Goal: Information Seeking & Learning: Learn about a topic

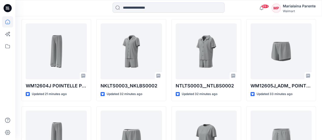
scroll to position [235, 0]
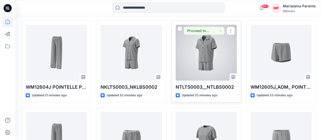
click at [204, 52] on div at bounding box center [206, 53] width 61 height 56
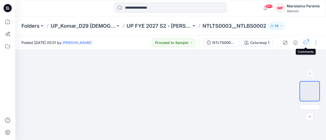
click at [307, 41] on div "1" at bounding box center [307, 40] width 5 height 5
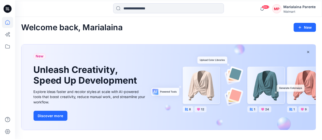
scroll to position [235, 0]
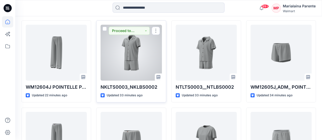
click at [131, 47] on div at bounding box center [130, 53] width 61 height 56
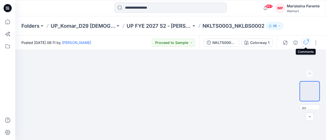
click at [304, 42] on icon "button" at bounding box center [305, 43] width 4 height 4
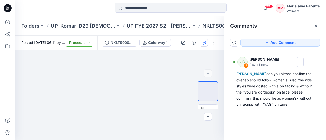
click at [90, 42] on button "Proceed to Sample" at bounding box center [79, 43] width 27 height 8
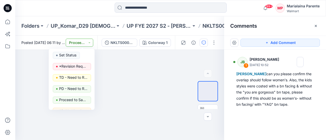
click at [90, 42] on button "Proceed to Sample" at bounding box center [79, 43] width 27 height 8
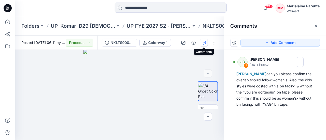
click at [203, 42] on icon "button" at bounding box center [203, 43] width 4 height 4
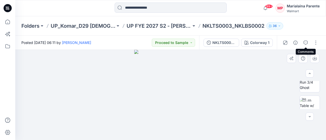
scroll to position [153, 0]
click at [309, 100] on img at bounding box center [309, 102] width 20 height 16
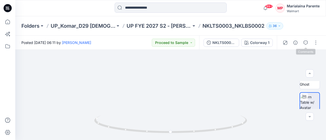
click at [310, 44] on div at bounding box center [299, 43] width 47 height 14
click at [308, 43] on button "button" at bounding box center [305, 43] width 8 height 8
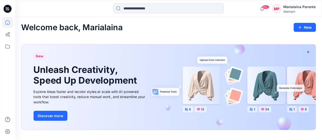
scroll to position [235, 0]
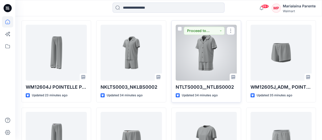
click at [204, 54] on div at bounding box center [206, 53] width 61 height 56
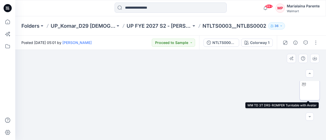
click at [309, 90] on img at bounding box center [309, 90] width 0 height 0
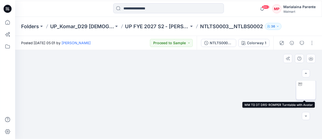
scroll to position [71, 0]
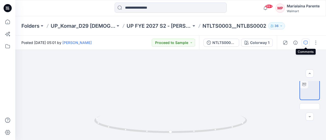
click at [308, 44] on button "button" at bounding box center [305, 43] width 8 height 8
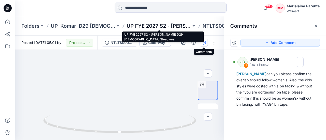
click at [139, 26] on p "UP FYE 2027 S2 - [PERSON_NAME] D29 [DEMOGRAPHIC_DATA] Sleepwear" at bounding box center [158, 25] width 65 height 7
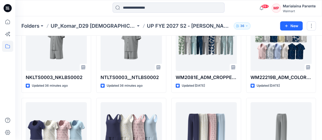
scroll to position [28, 0]
